Goal: Task Accomplishment & Management: Use online tool/utility

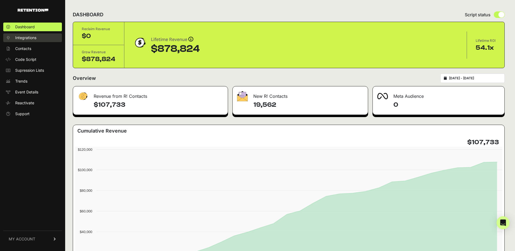
click at [36, 39] on span "Integrations" at bounding box center [25, 37] width 21 height 5
click at [29, 47] on span "Contacts" at bounding box center [23, 48] width 16 height 5
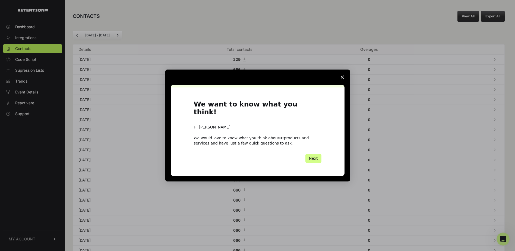
click at [338, 78] on span "Close survey" at bounding box center [342, 76] width 15 height 15
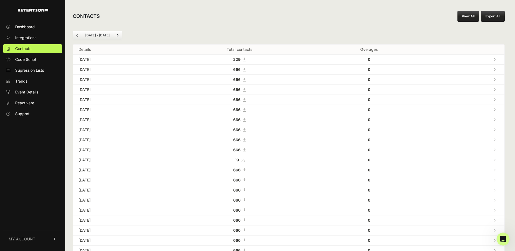
click at [488, 15] on button "Export All" at bounding box center [493, 16] width 24 height 11
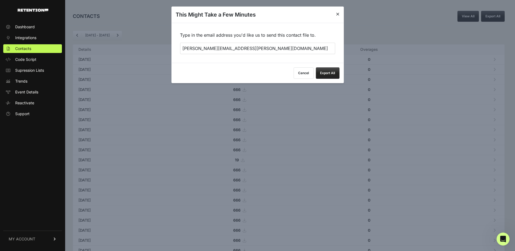
click at [330, 72] on button "Export All" at bounding box center [328, 72] width 24 height 11
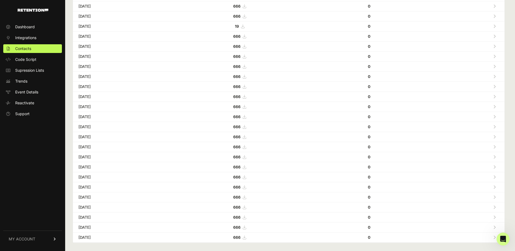
scroll to position [138, 0]
